Goal: Transaction & Acquisition: Obtain resource

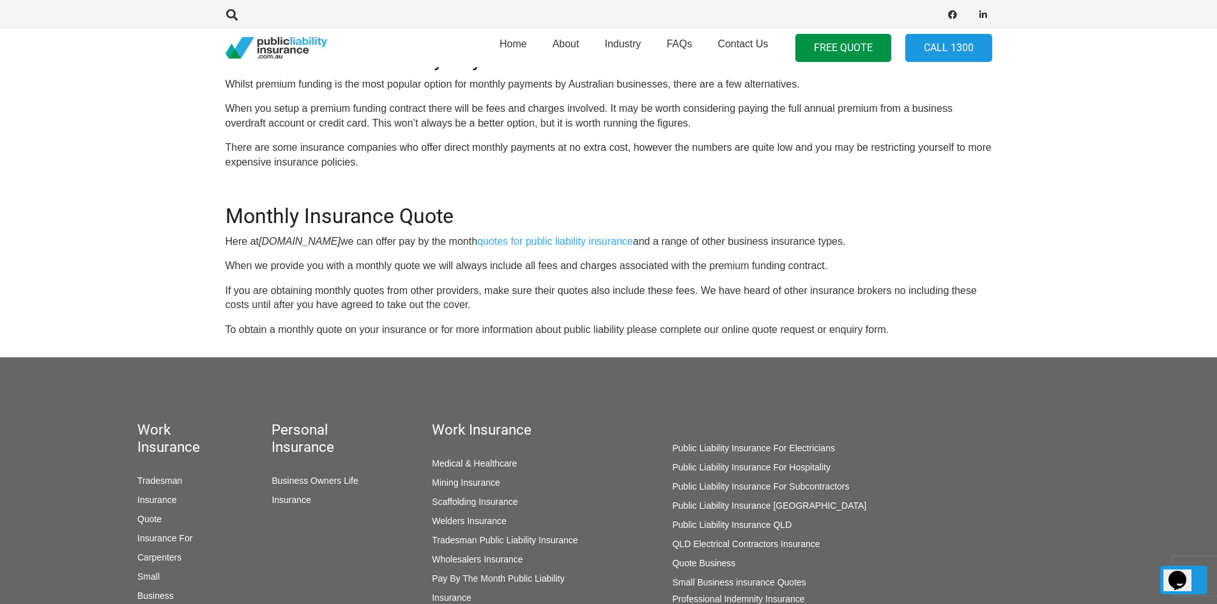
scroll to position [999, 0]
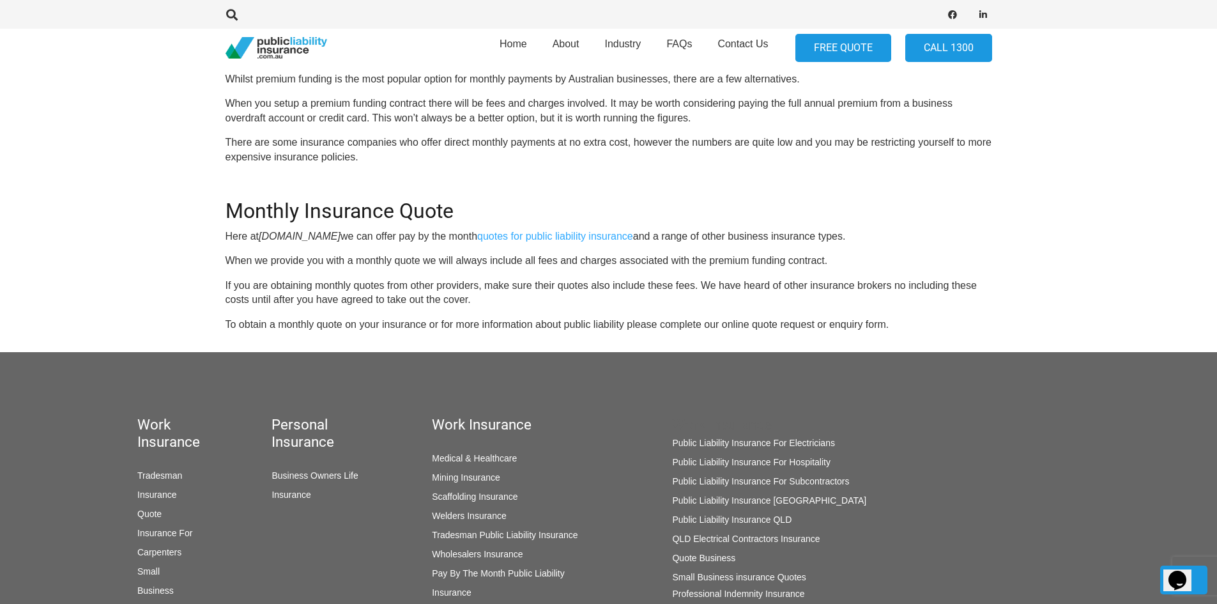
click at [834, 52] on link "FREE QUOTE" at bounding box center [844, 48] width 96 height 29
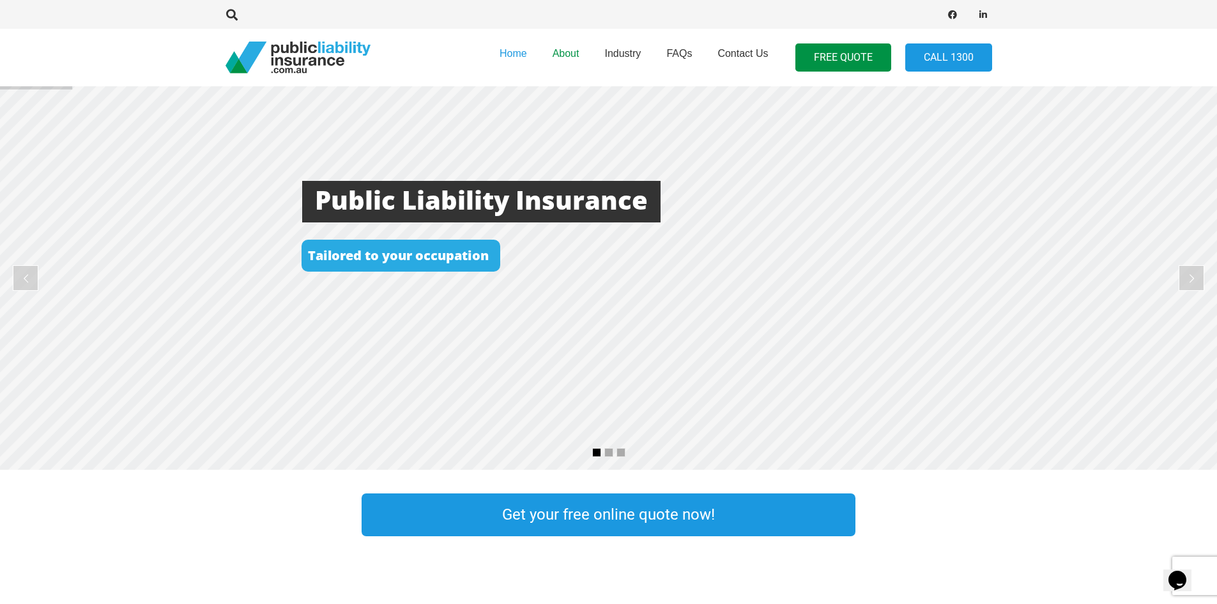
click at [569, 45] on link "About" at bounding box center [566, 57] width 52 height 65
